Goal: Use online tool/utility: Use online tool/utility

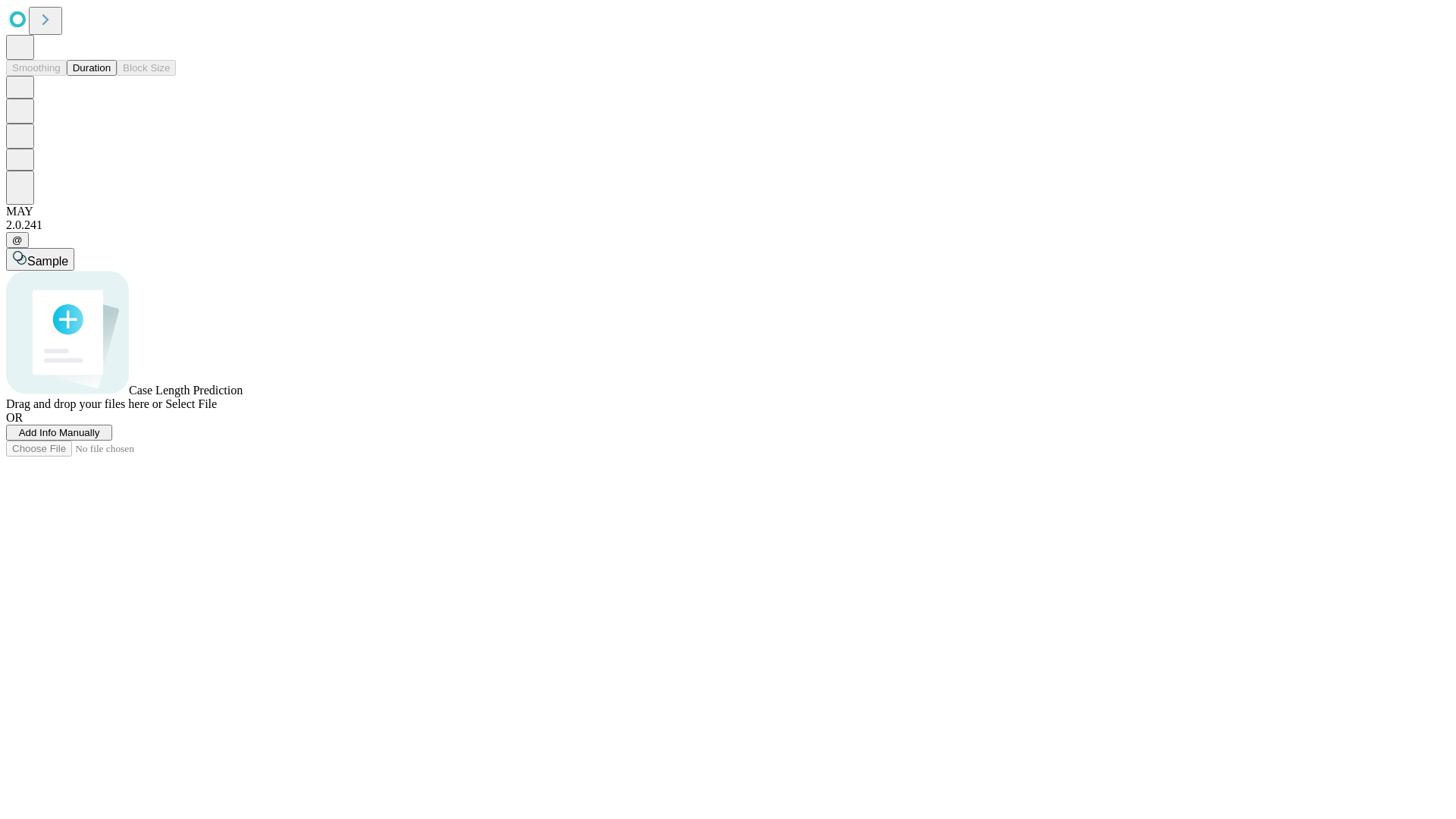
click at [110, 76] on button "Duration" at bounding box center [92, 67] width 50 height 16
click at [217, 410] on span "Select File" at bounding box center [191, 404] width 52 height 13
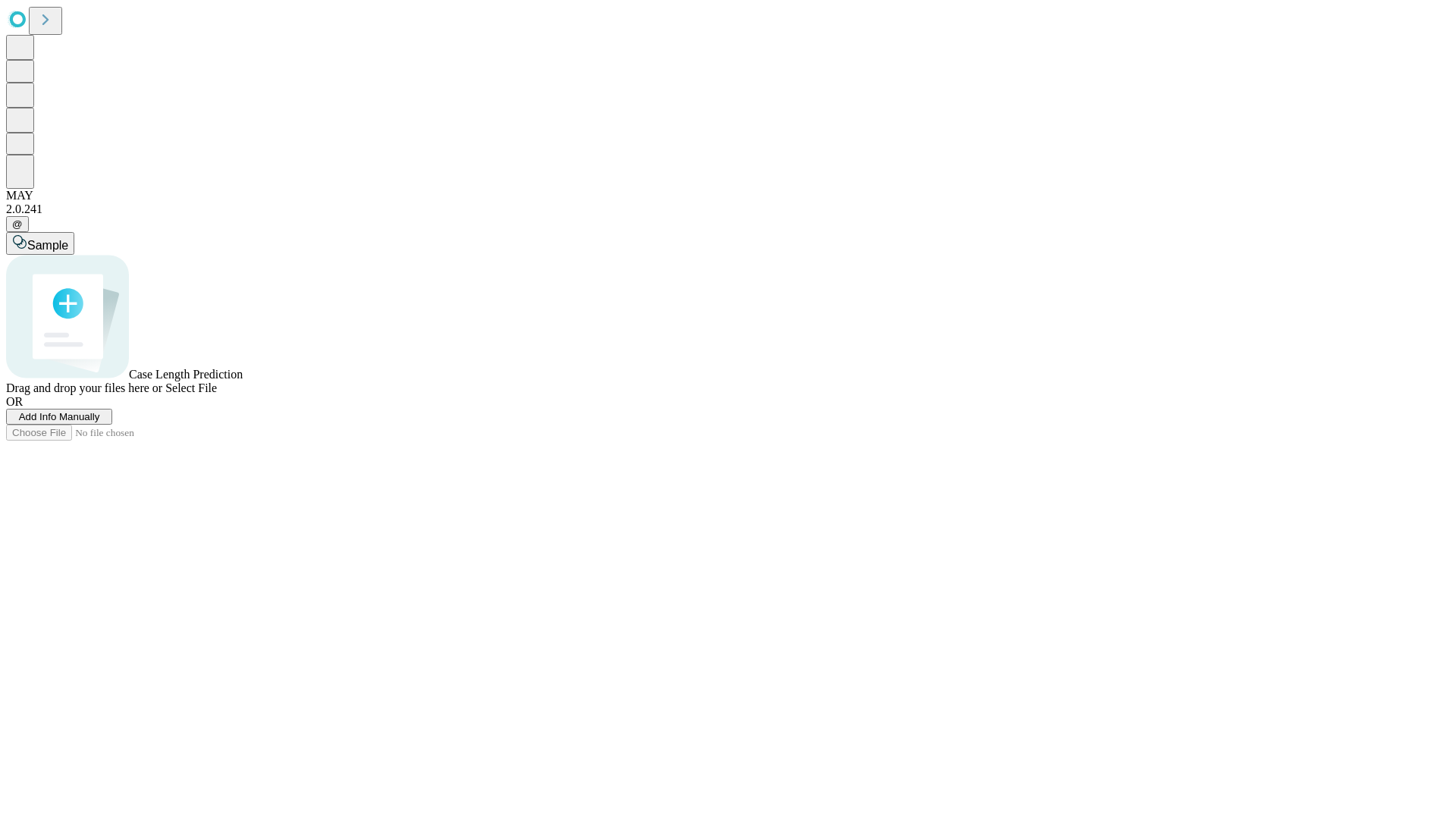
click at [217, 395] on span "Select File" at bounding box center [191, 388] width 52 height 13
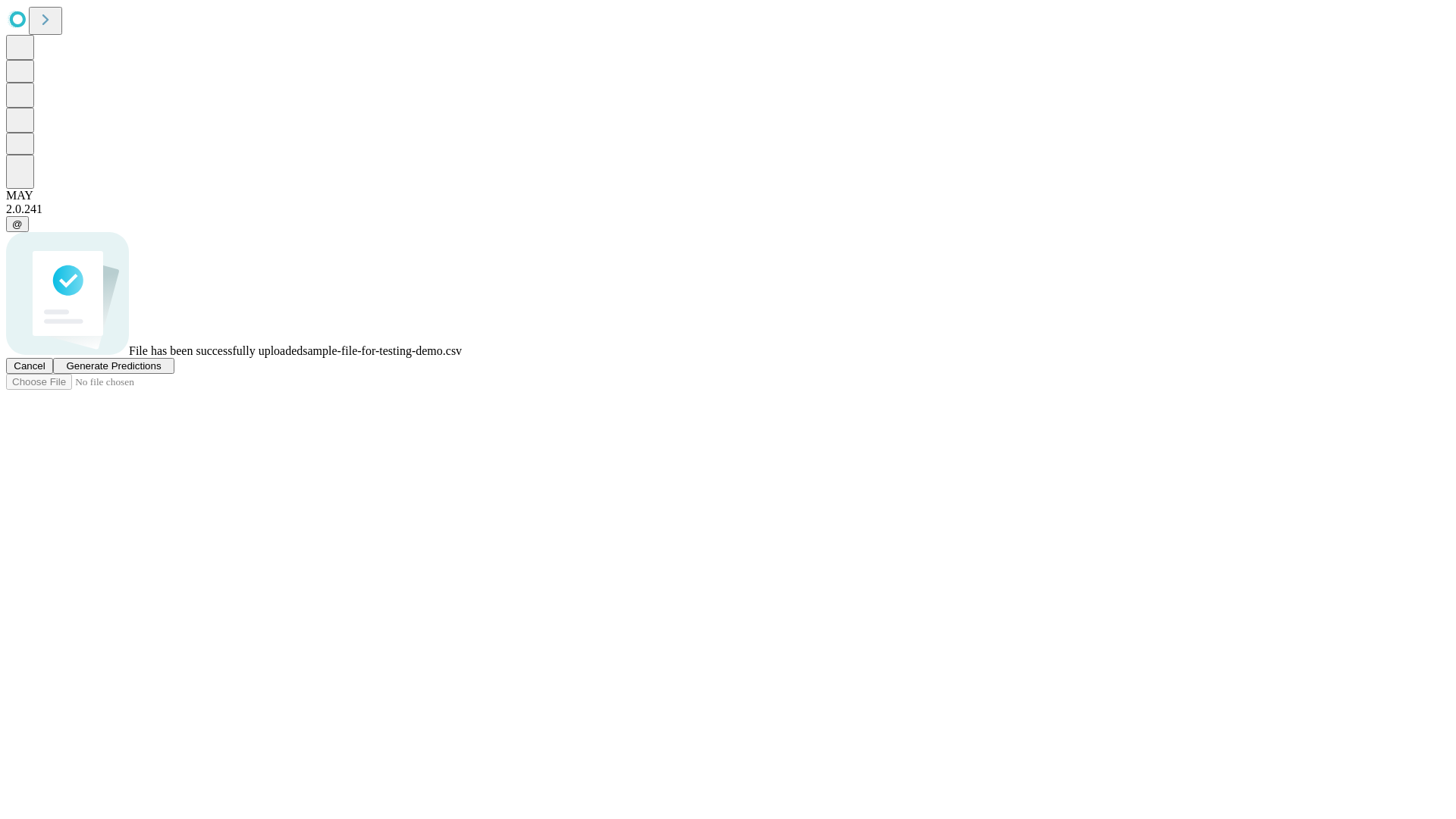
click at [161, 371] on span "Generate Predictions" at bounding box center [113, 366] width 94 height 11
